Goal: Navigation & Orientation: Find specific page/section

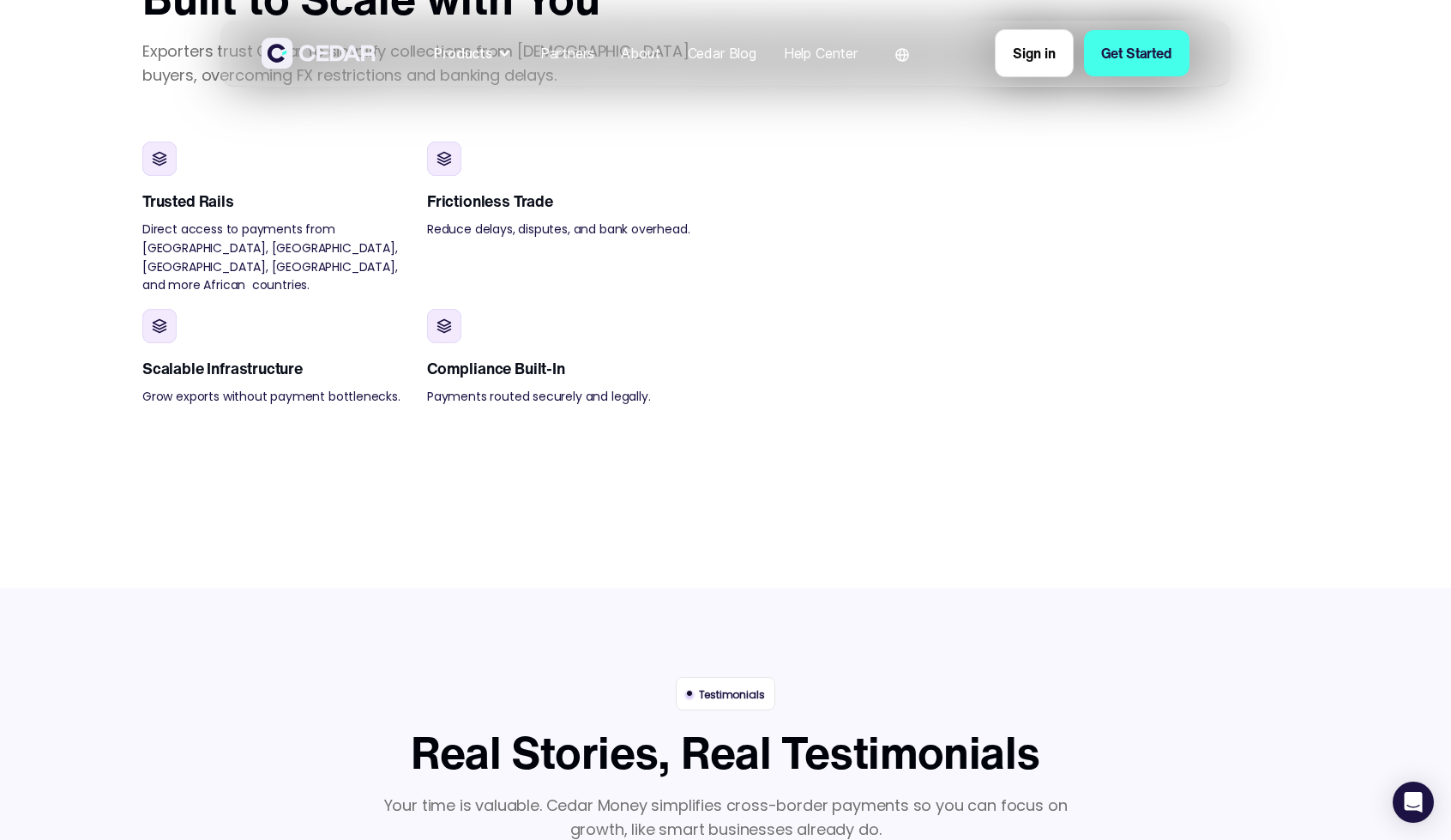
scroll to position [1472, 0]
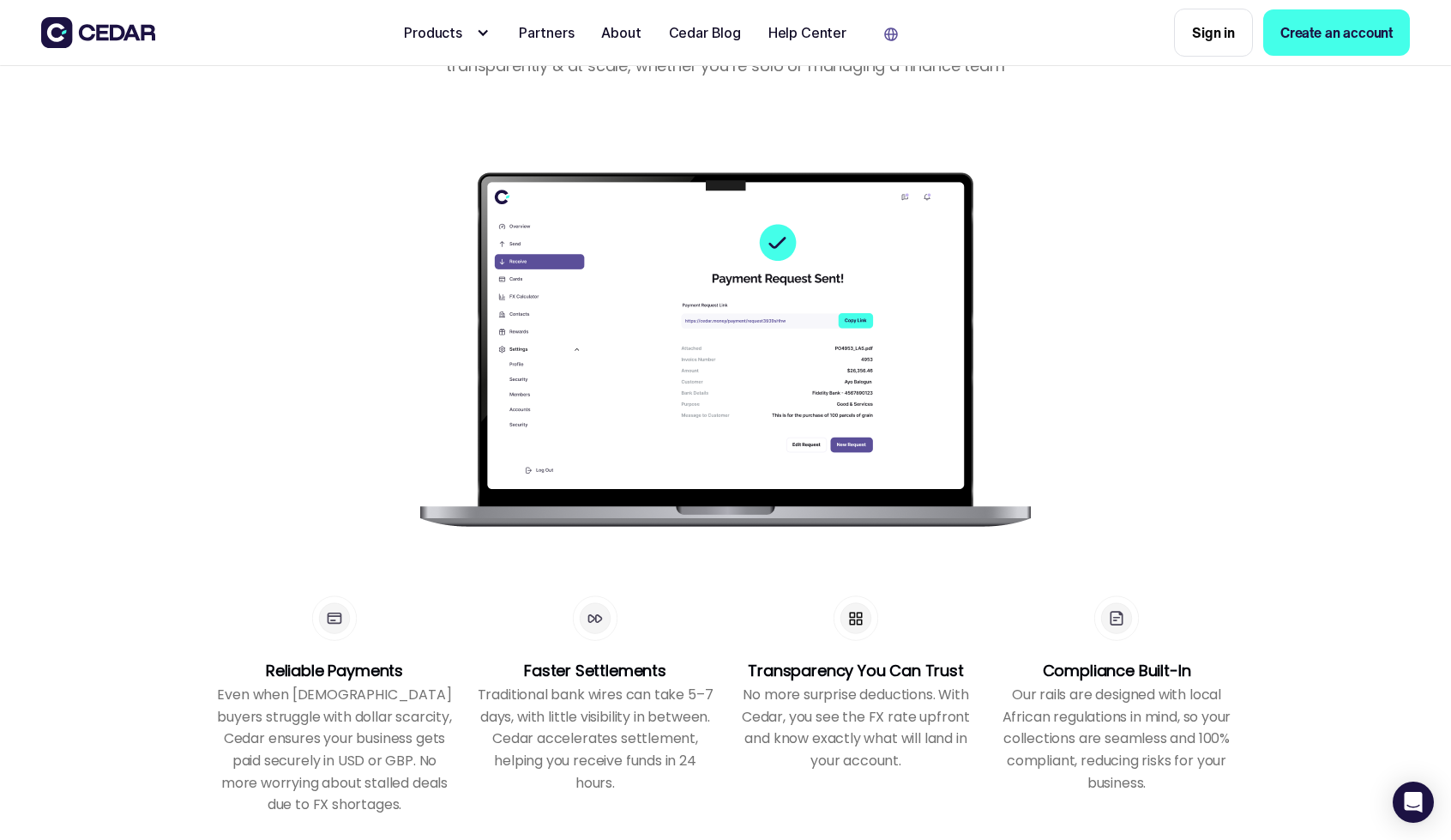
scroll to position [1488, 0]
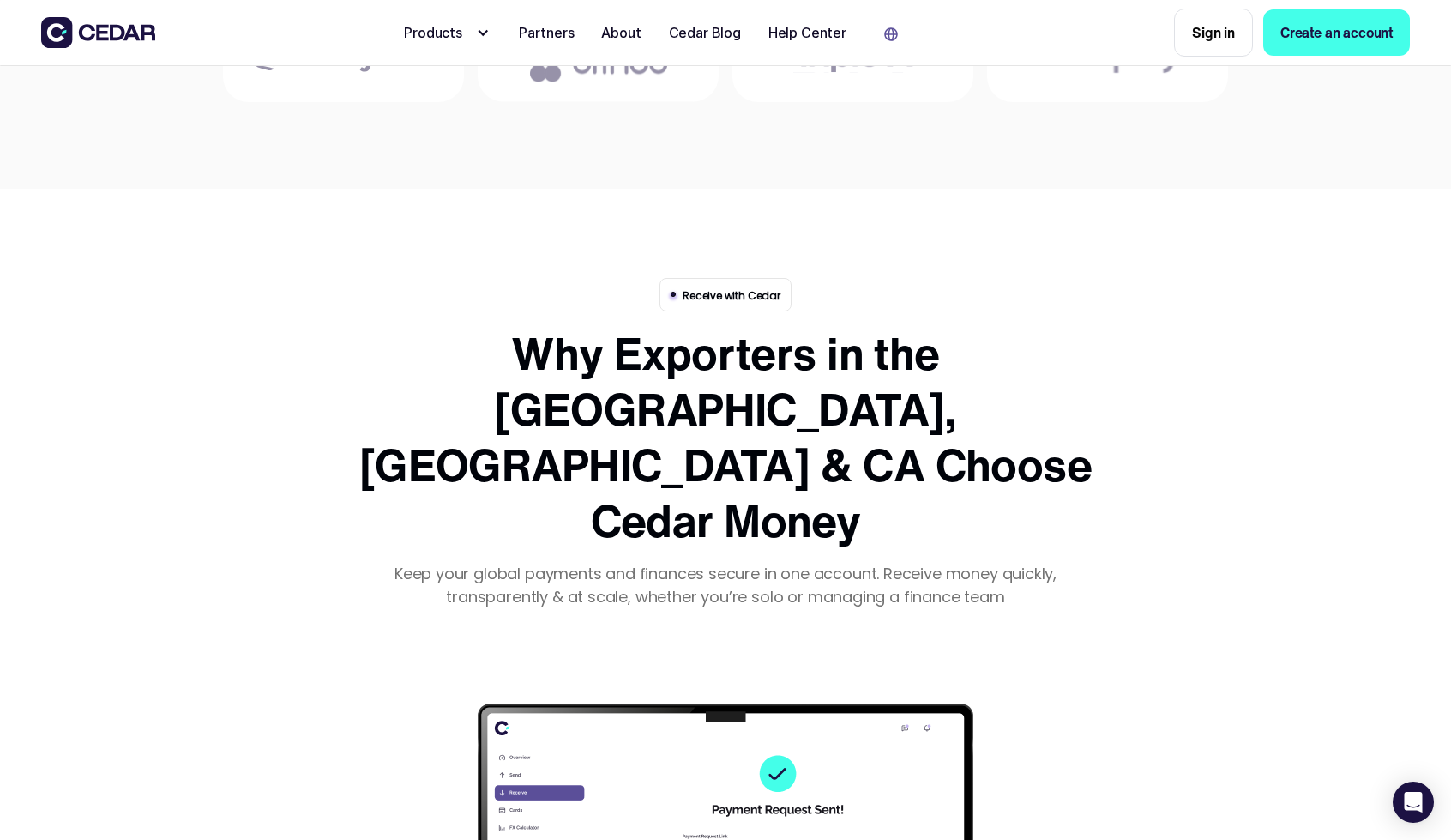
scroll to position [1490, 0]
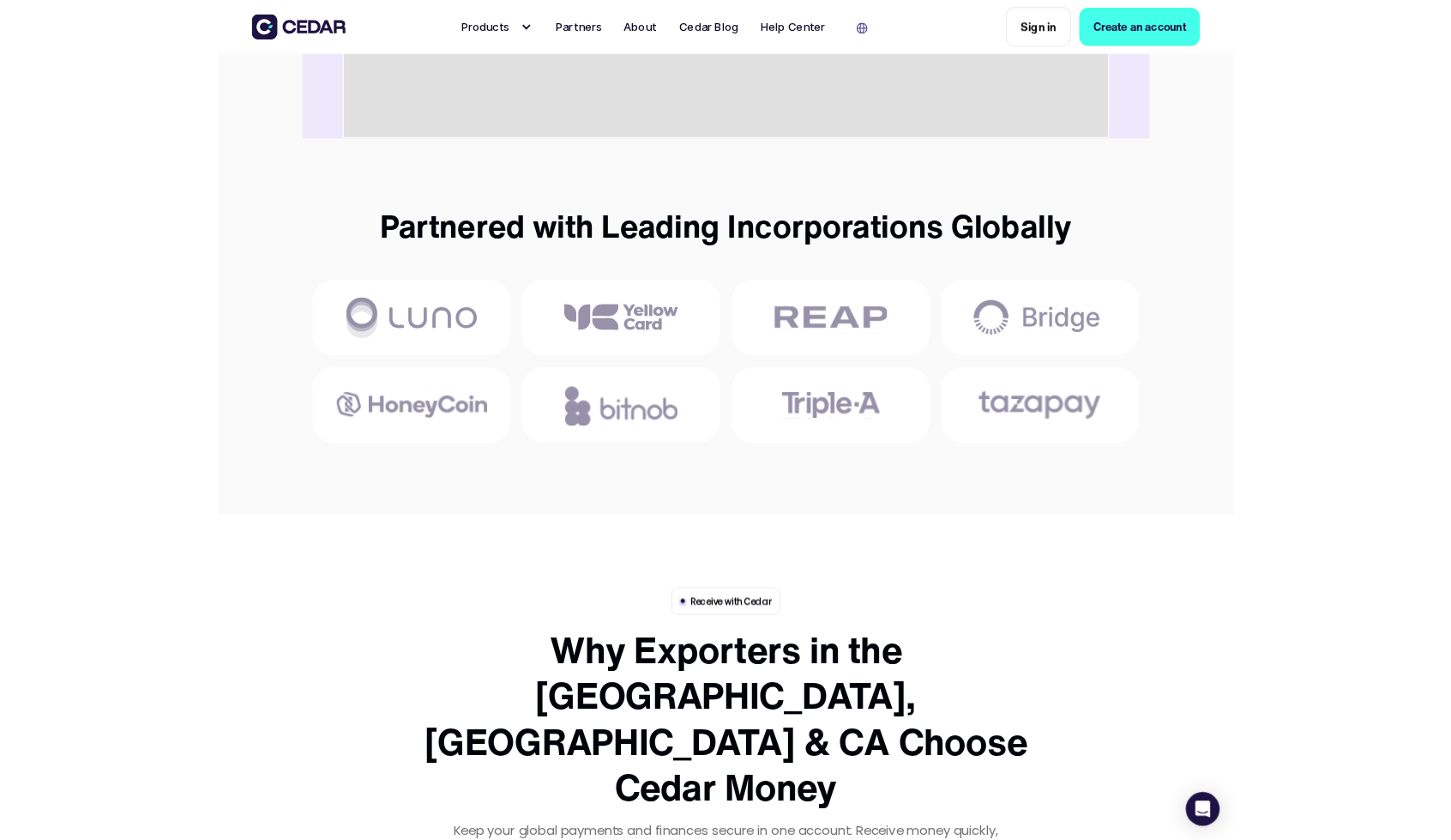
scroll to position [715, 0]
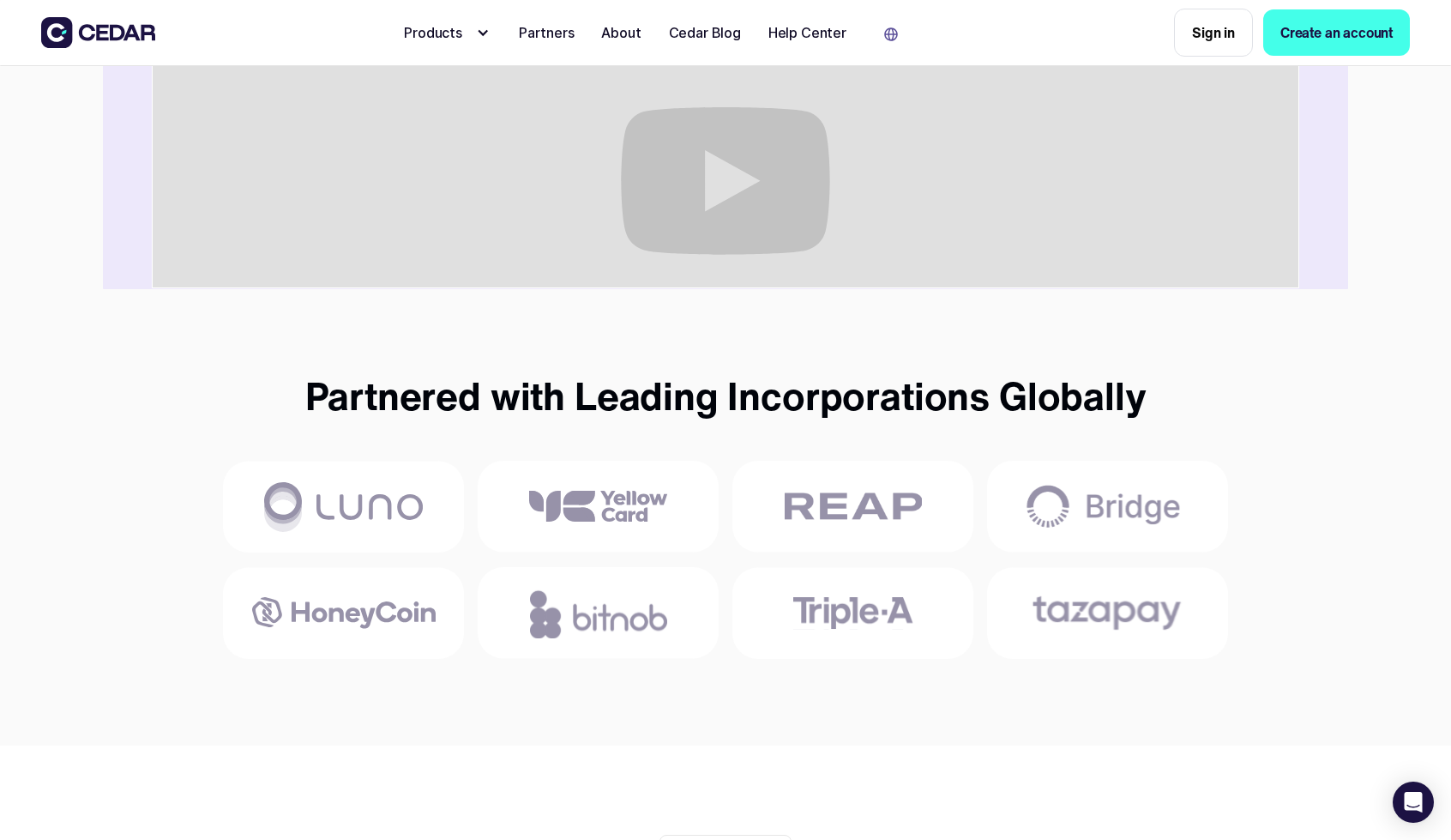
click at [1403, 579] on section "Partnered with Leading Incorporations Globally" at bounding box center [726, 517] width 1451 height 456
